Goal: Find specific page/section: Find specific page/section

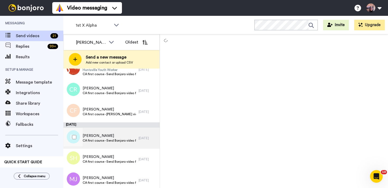
scroll to position [274, 0]
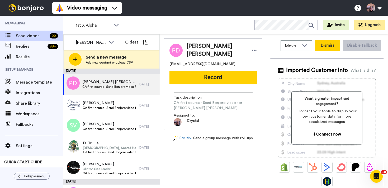
click at [329, 46] on button "Dismiss" at bounding box center [327, 45] width 25 height 11
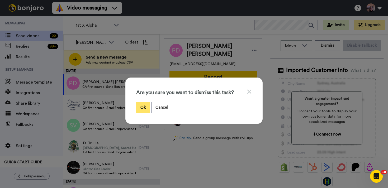
click at [143, 108] on button "Ok" at bounding box center [143, 107] width 14 height 11
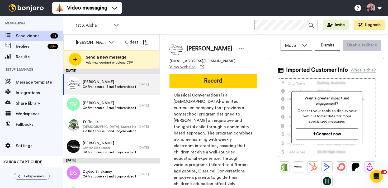
scroll to position [1, 0]
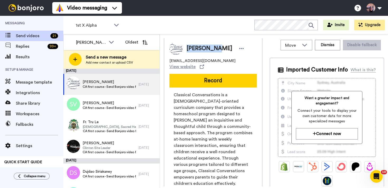
drag, startPoint x: 187, startPoint y: 48, endPoint x: 212, endPoint y: 50, distance: 25.6
click at [216, 50] on div "[PERSON_NAME]" at bounding box center [215, 49] width 59 height 8
copy span "[PERSON_NAME]"
